Goal: Information Seeking & Learning: Learn about a topic

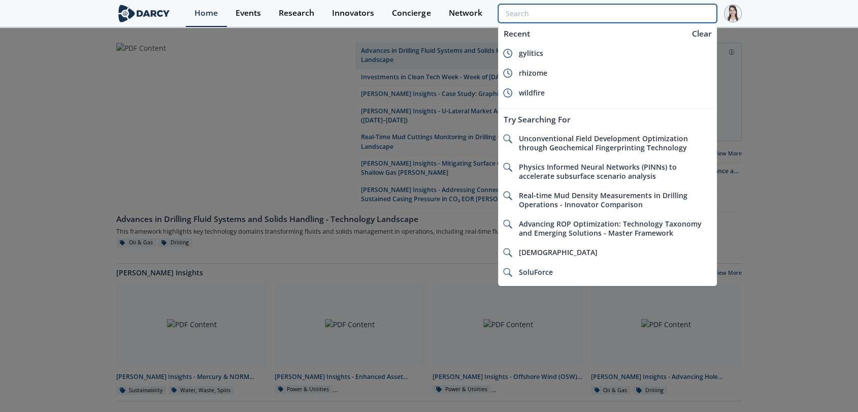
click at [668, 15] on input "search" at bounding box center [607, 13] width 219 height 19
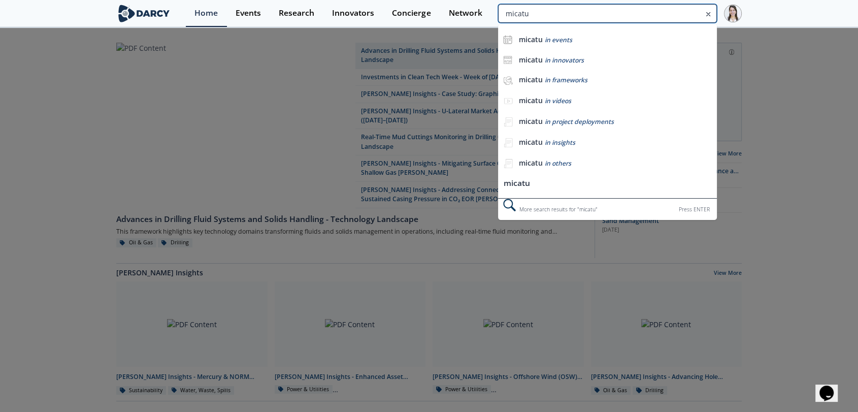
type input "micatu"
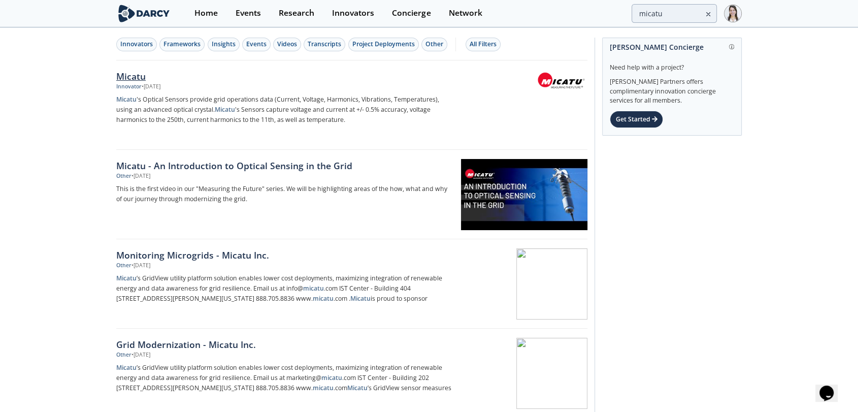
click at [562, 88] on img at bounding box center [561, 80] width 50 height 19
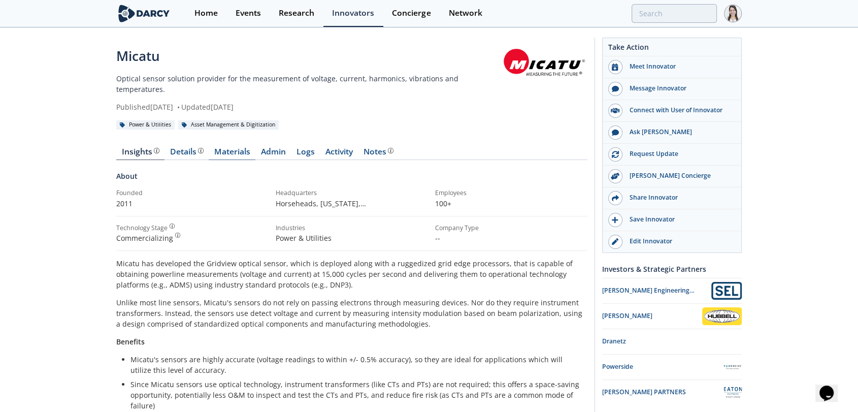
click at [239, 148] on link "Materials" at bounding box center [232, 154] width 47 height 12
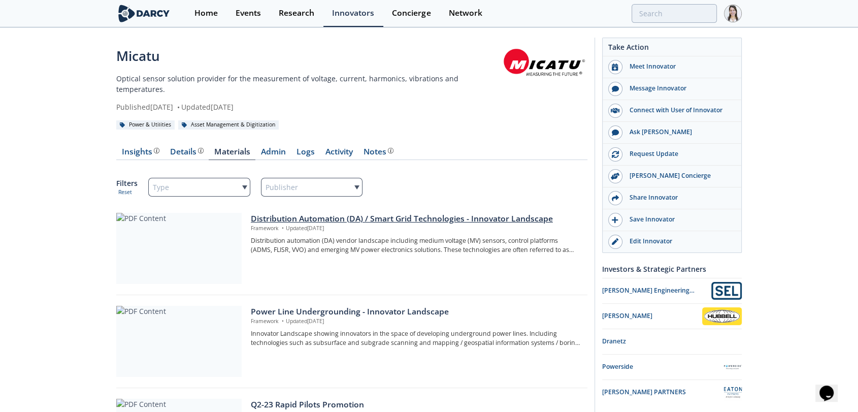
click at [165, 265] on div at bounding box center [178, 248] width 125 height 71
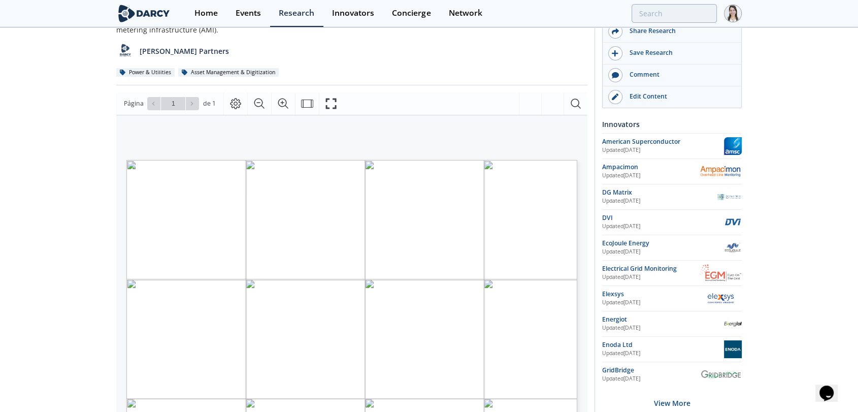
scroll to position [102, 0]
